Goal: Find specific page/section: Find specific page/section

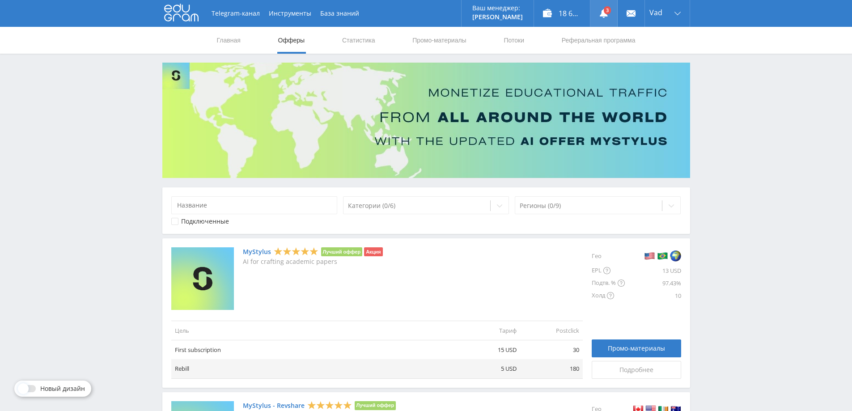
click at [595, 13] on link at bounding box center [604, 13] width 27 height 27
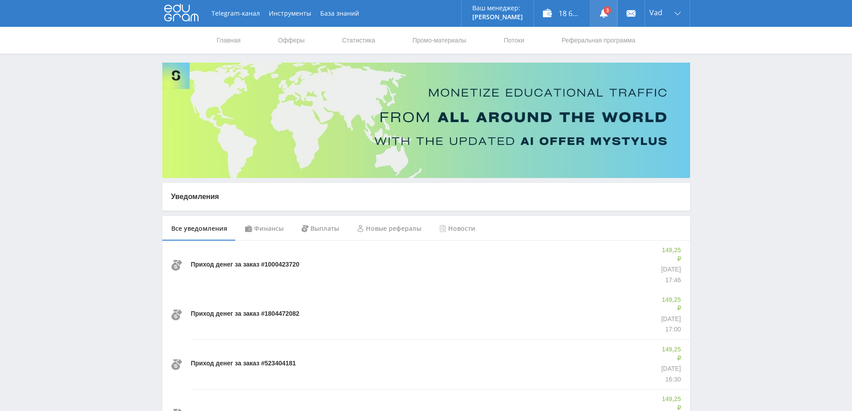
click at [605, 17] on icon at bounding box center [604, 13] width 9 height 9
click at [366, 38] on link "Статистика" at bounding box center [358, 40] width 35 height 27
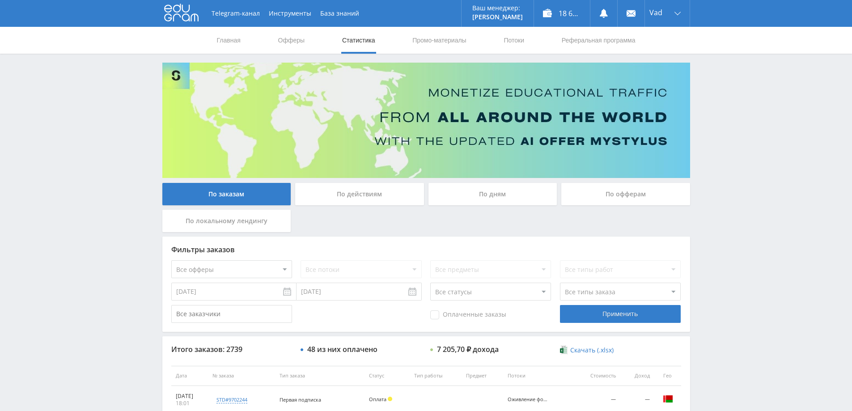
click at [484, 185] on div "По дням" at bounding box center [493, 194] width 129 height 22
click at [0, 0] on input "По дням" at bounding box center [0, 0] width 0 height 0
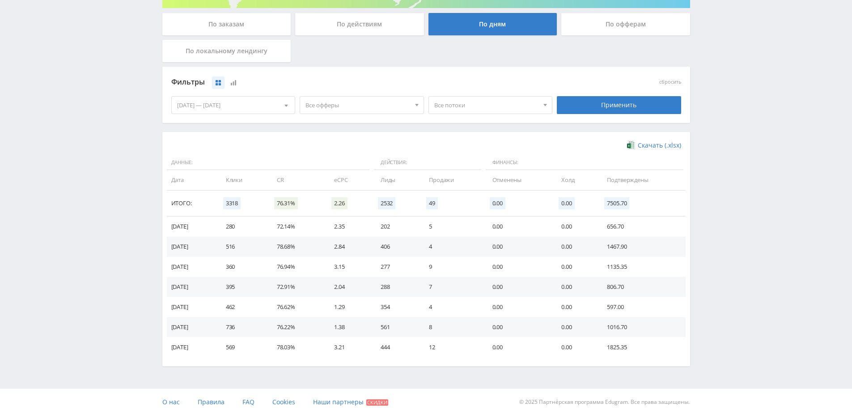
scroll to position [174, 0]
